Goal: Check status: Check status

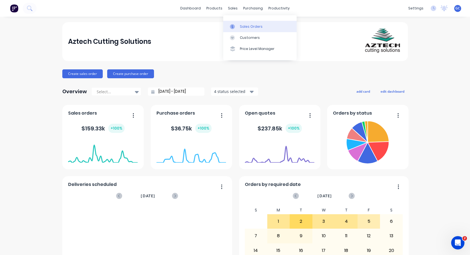
click at [245, 26] on div "Sales Orders" at bounding box center [251, 26] width 23 height 5
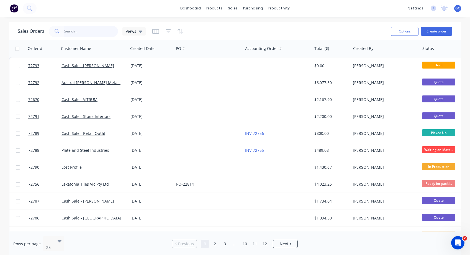
click at [65, 30] on input "text" at bounding box center [91, 31] width 54 height 11
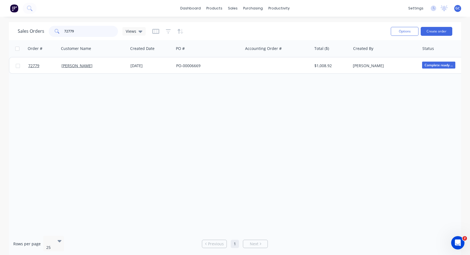
type input "72779"
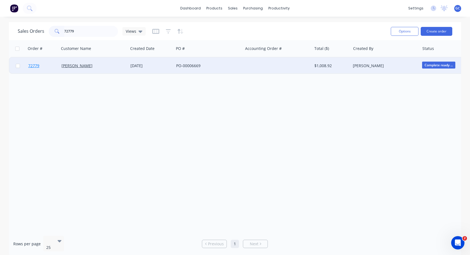
click at [35, 65] on span "72779" at bounding box center [33, 66] width 11 height 6
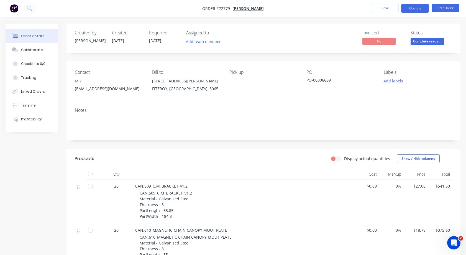
click at [414, 7] on button "Options" at bounding box center [415, 8] width 28 height 9
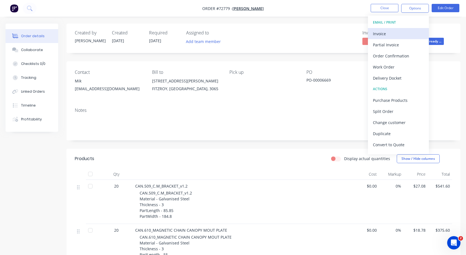
click at [378, 34] on div "Invoice" at bounding box center [398, 34] width 51 height 8
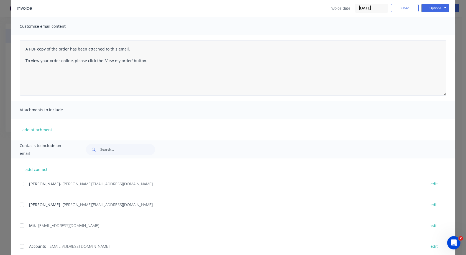
scroll to position [60, 0]
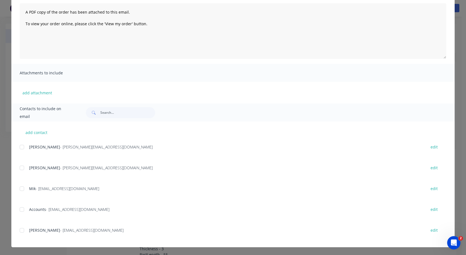
click at [20, 188] on div at bounding box center [21, 188] width 11 height 11
drag, startPoint x: 20, startPoint y: 210, endPoint x: 27, endPoint y: 209, distance: 6.9
click at [21, 210] on div at bounding box center [21, 209] width 11 height 11
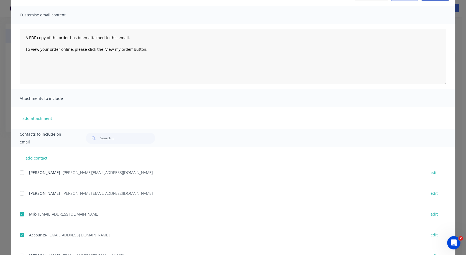
scroll to position [0, 0]
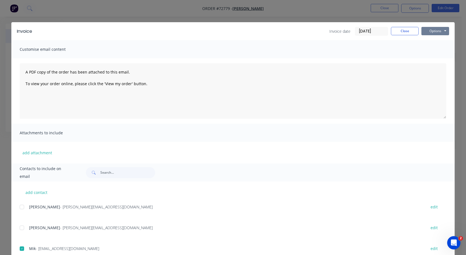
click at [444, 29] on button "Options" at bounding box center [435, 31] width 28 height 8
click at [432, 50] on button "Print" at bounding box center [438, 49] width 35 height 9
click at [405, 30] on button "Close" at bounding box center [405, 31] width 28 height 8
